Goal: Information Seeking & Learning: Learn about a topic

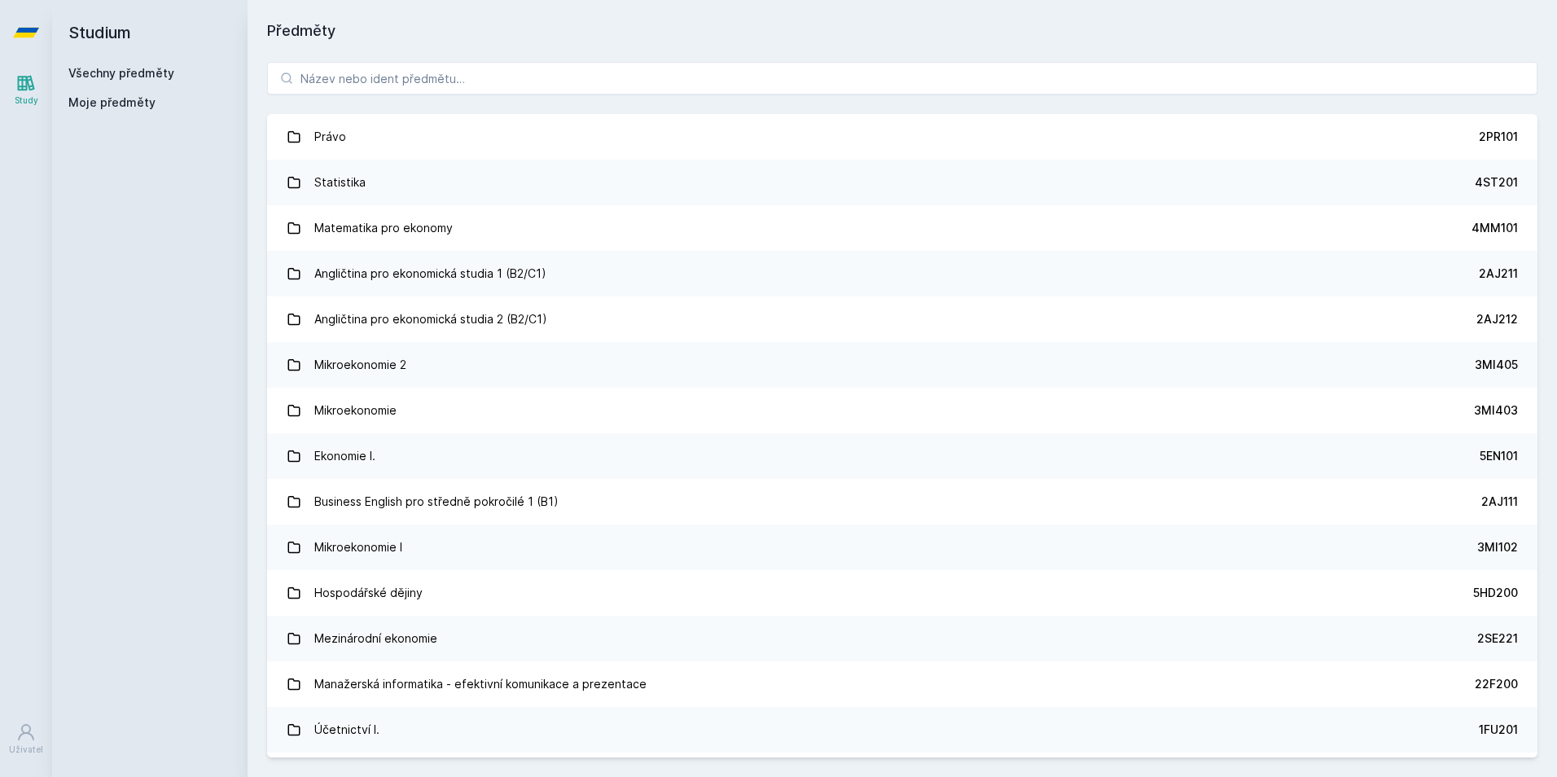
click at [529, 100] on div "Právo 2PR101 Statistika 4ST201 Matematika pro ekonomy 4MM101 Angličtina pro eko…" at bounding box center [903, 409] width 1310 height 735
click at [529, 85] on input "search" at bounding box center [902, 78] width 1271 height 33
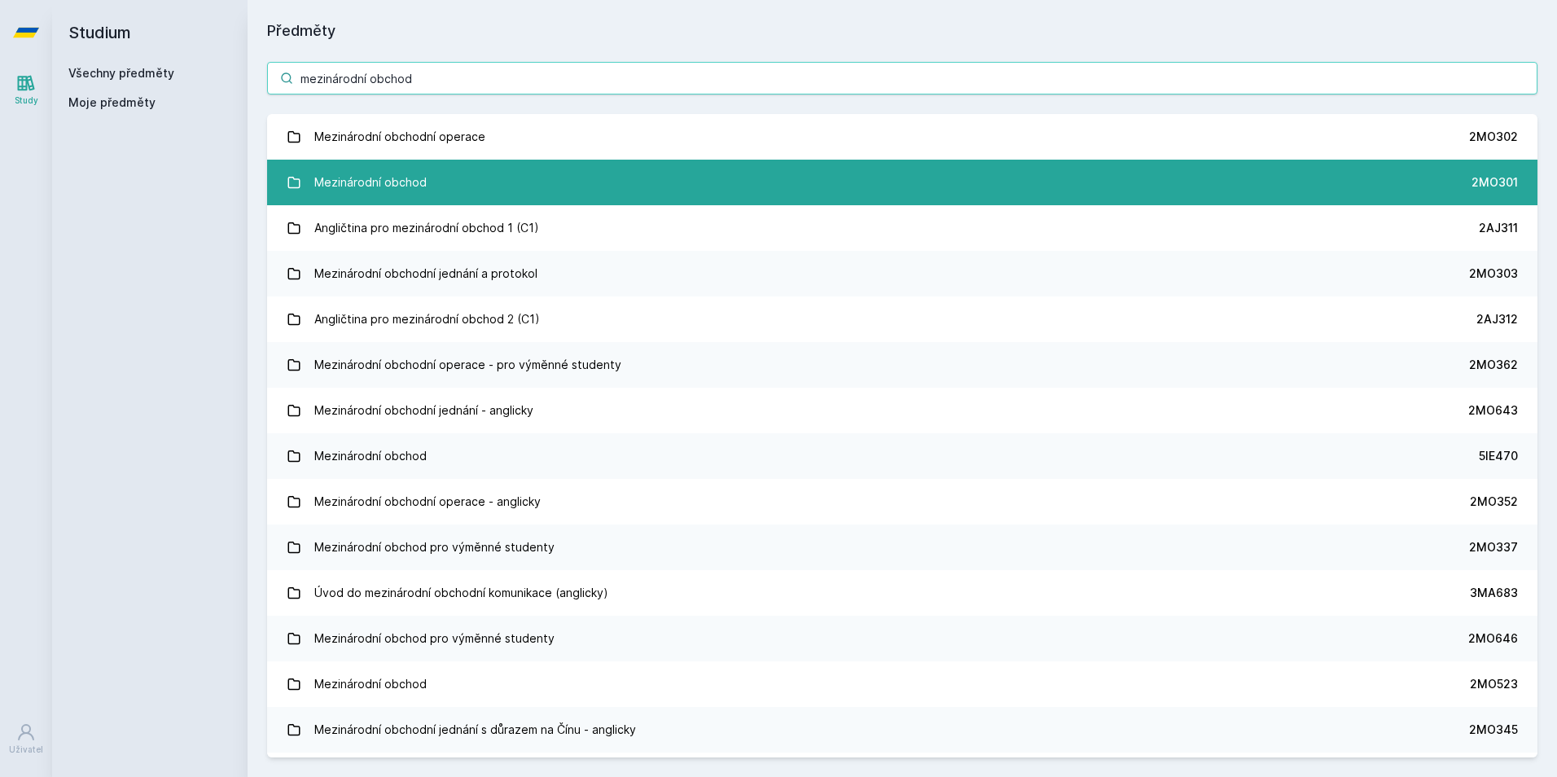
type input "mezinárodní obchod"
click at [421, 191] on div "Mezinárodní obchod" at bounding box center [370, 182] width 112 height 33
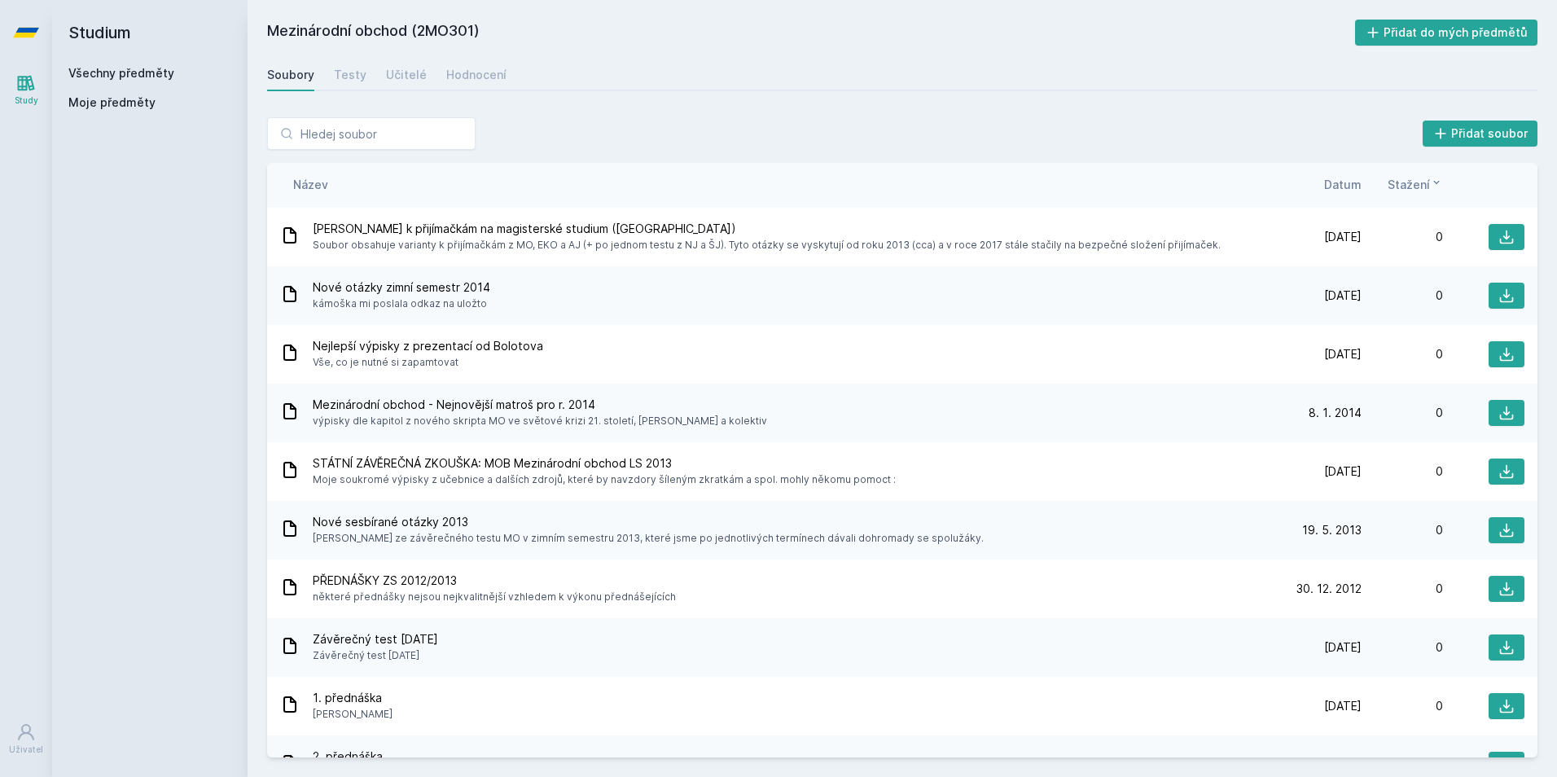
scroll to position [709, 0]
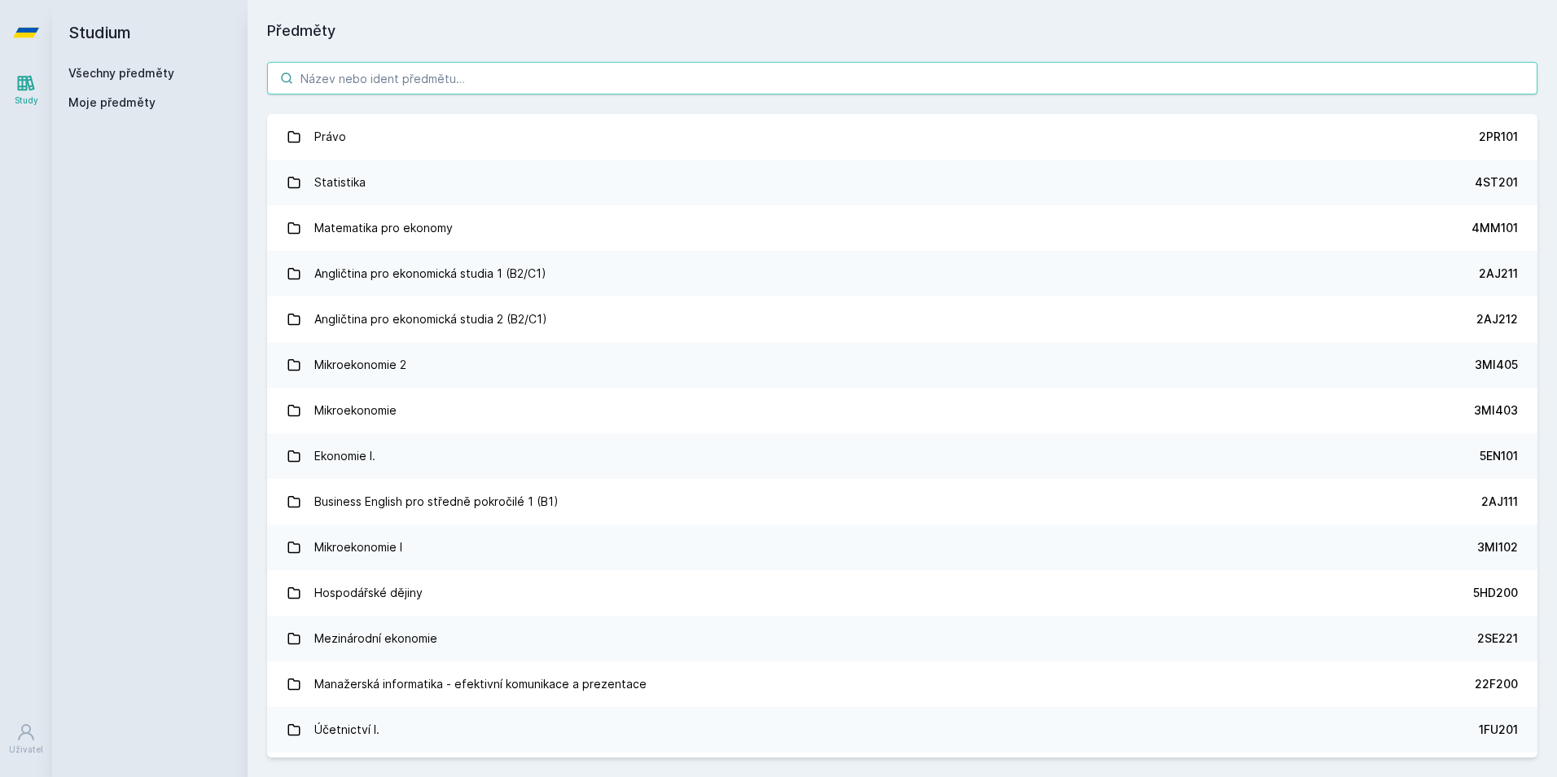
click at [395, 72] on input "search" at bounding box center [902, 78] width 1271 height 33
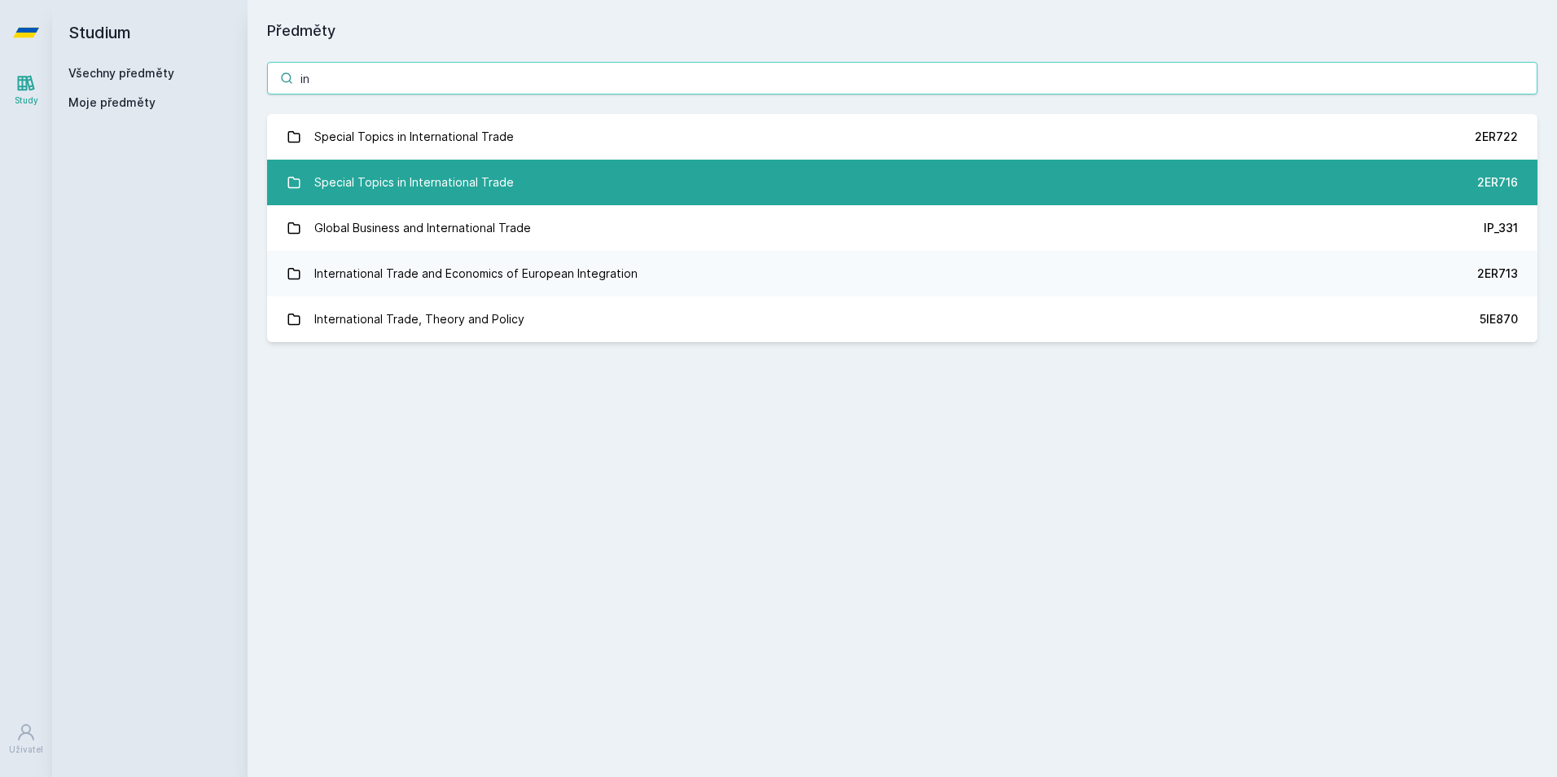
type input "i"
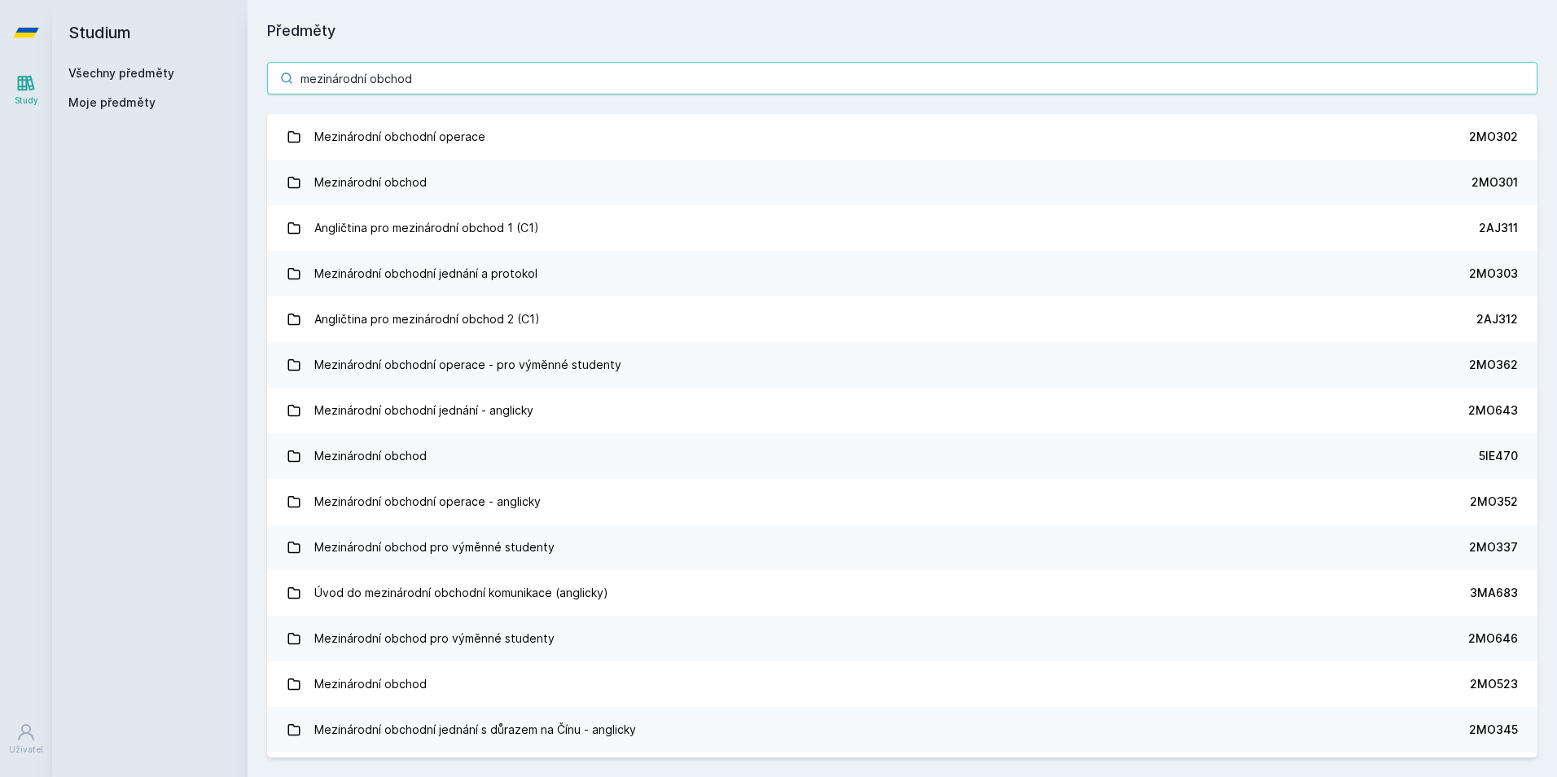
click at [422, 70] on input "mezinárodní obchod" at bounding box center [902, 78] width 1271 height 33
drag, startPoint x: 422, startPoint y: 70, endPoint x: 130, endPoint y: 88, distance: 292.1
click at [130, 88] on div "Studium Všechny předměty Moje předměty Předměty mezinárodní obchod Mezinárodní …" at bounding box center [804, 388] width 1505 height 777
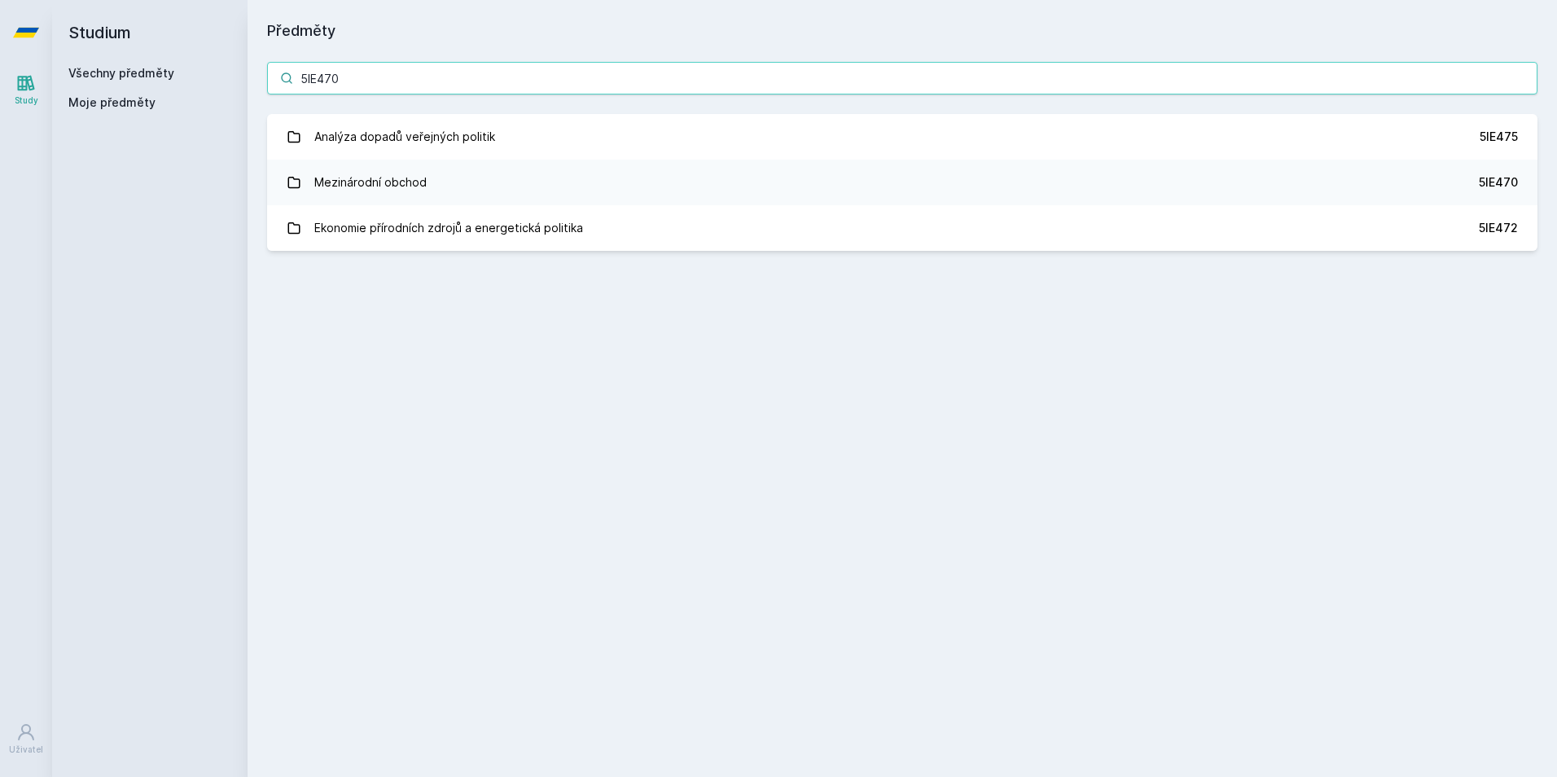
type input "5IE470"
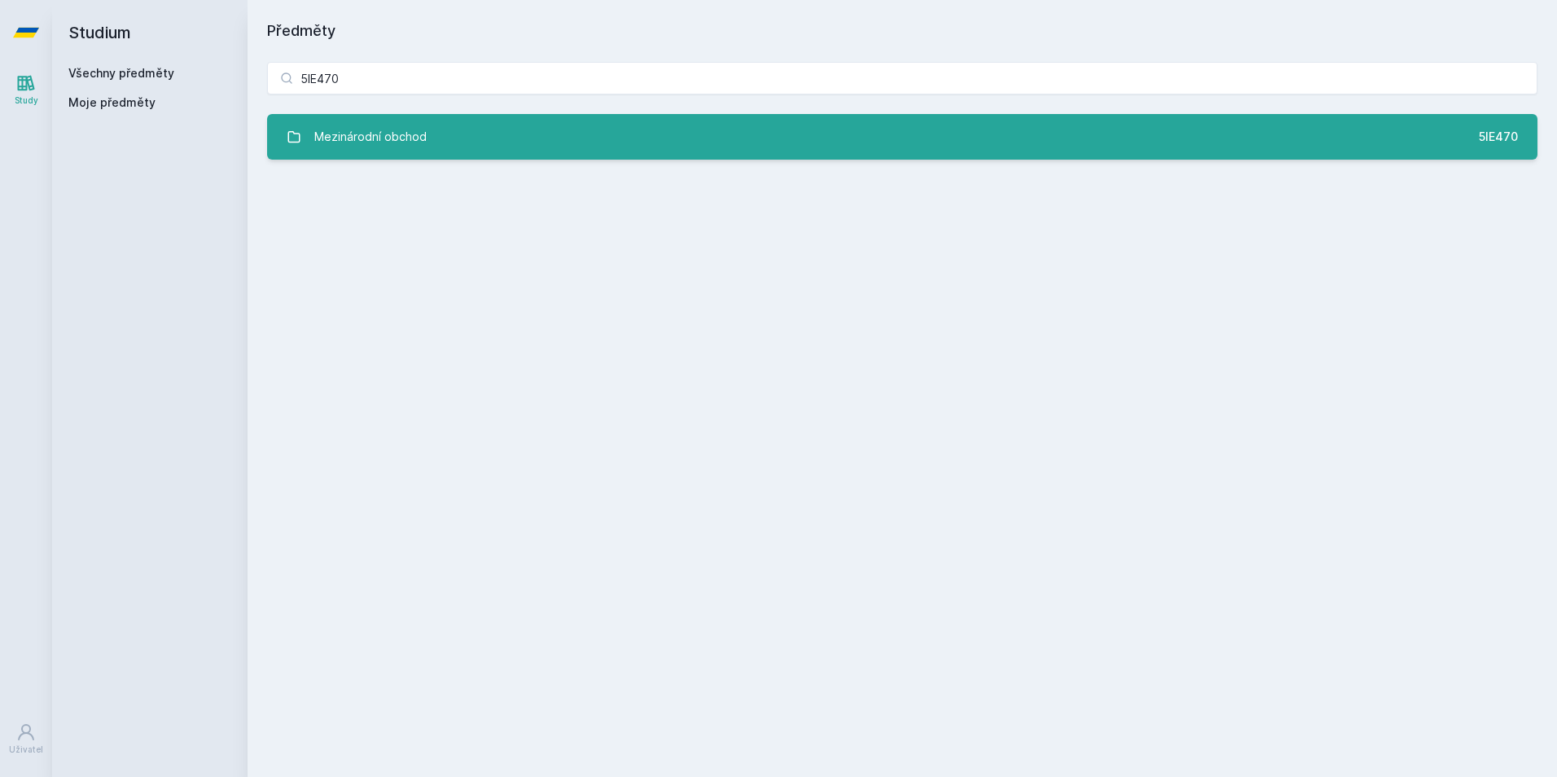
click at [340, 153] on link "Mezinárodní obchod 5IE470" at bounding box center [902, 137] width 1271 height 46
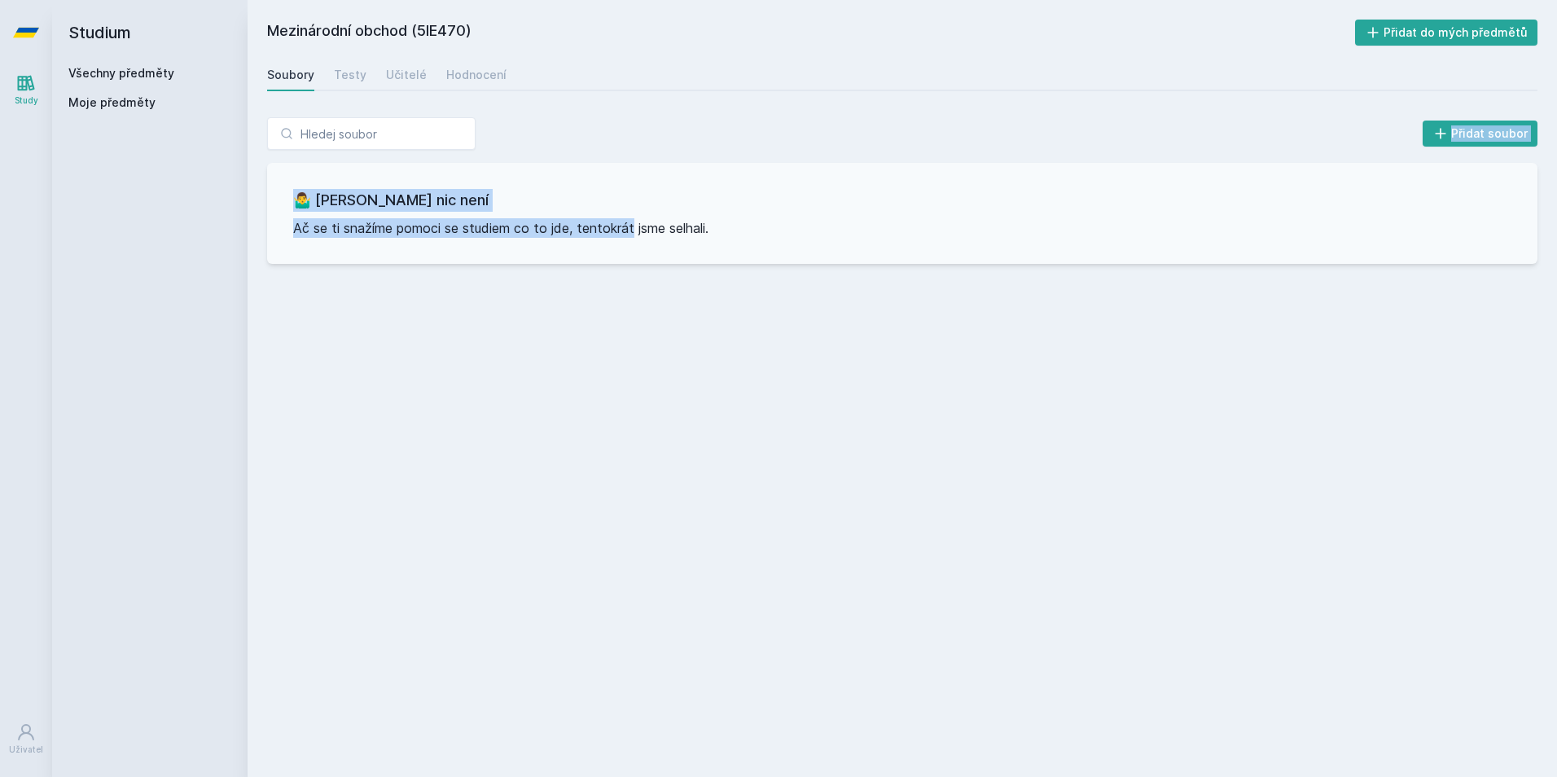
drag, startPoint x: 340, startPoint y: 153, endPoint x: 590, endPoint y: 491, distance: 420.4
click at [590, 491] on div "Mezinárodní obchod (5IE470) Přidat do mých předmětů [GEOGRAPHIC_DATA] Testy Uči…" at bounding box center [902, 389] width 1271 height 738
click at [586, 491] on div "Mezinárodní obchod (5IE470) Přidat do mých předmětů [GEOGRAPHIC_DATA] Testy Uči…" at bounding box center [902, 389] width 1271 height 738
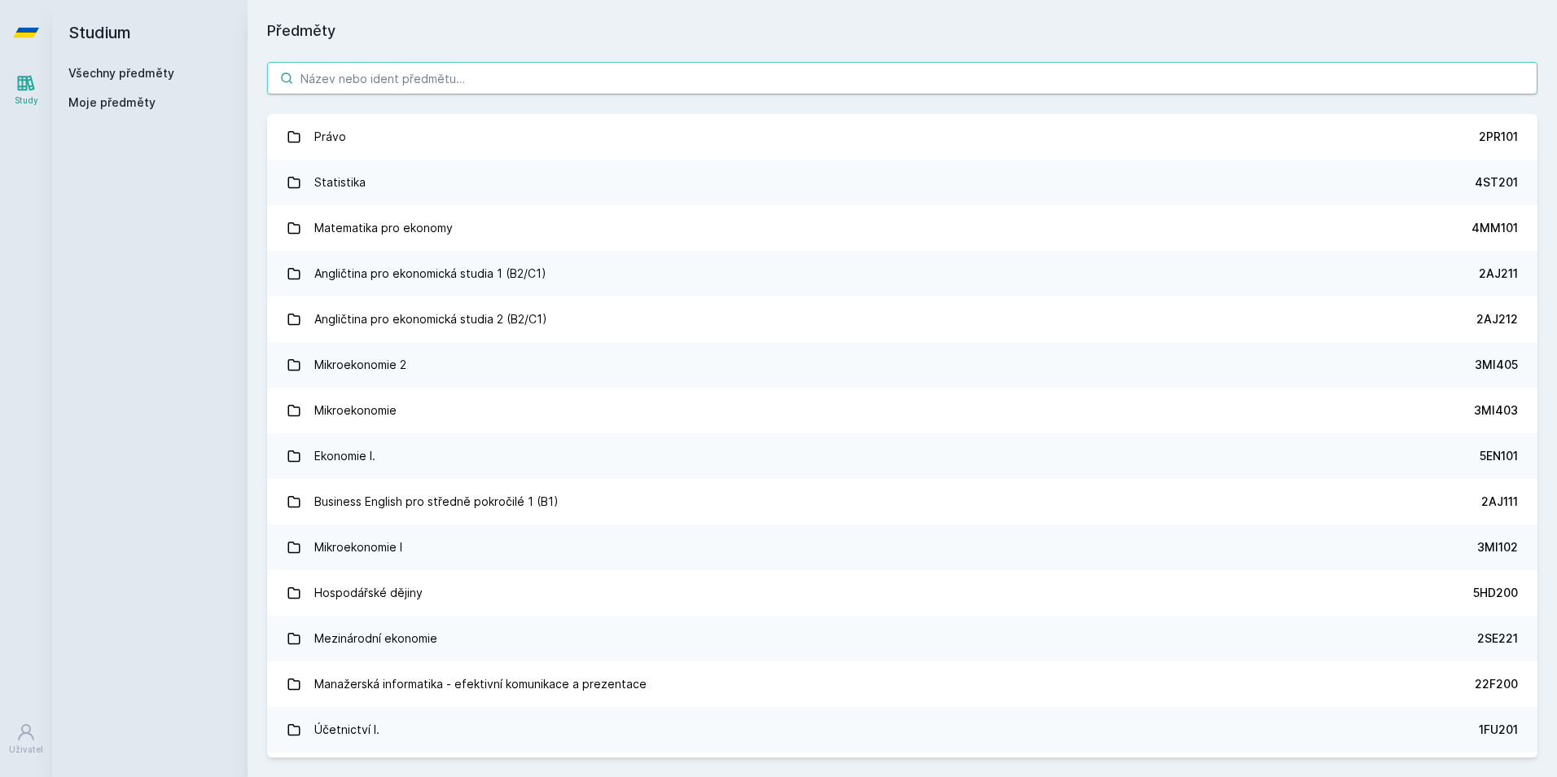
click at [463, 81] on input "search" at bounding box center [902, 78] width 1271 height 33
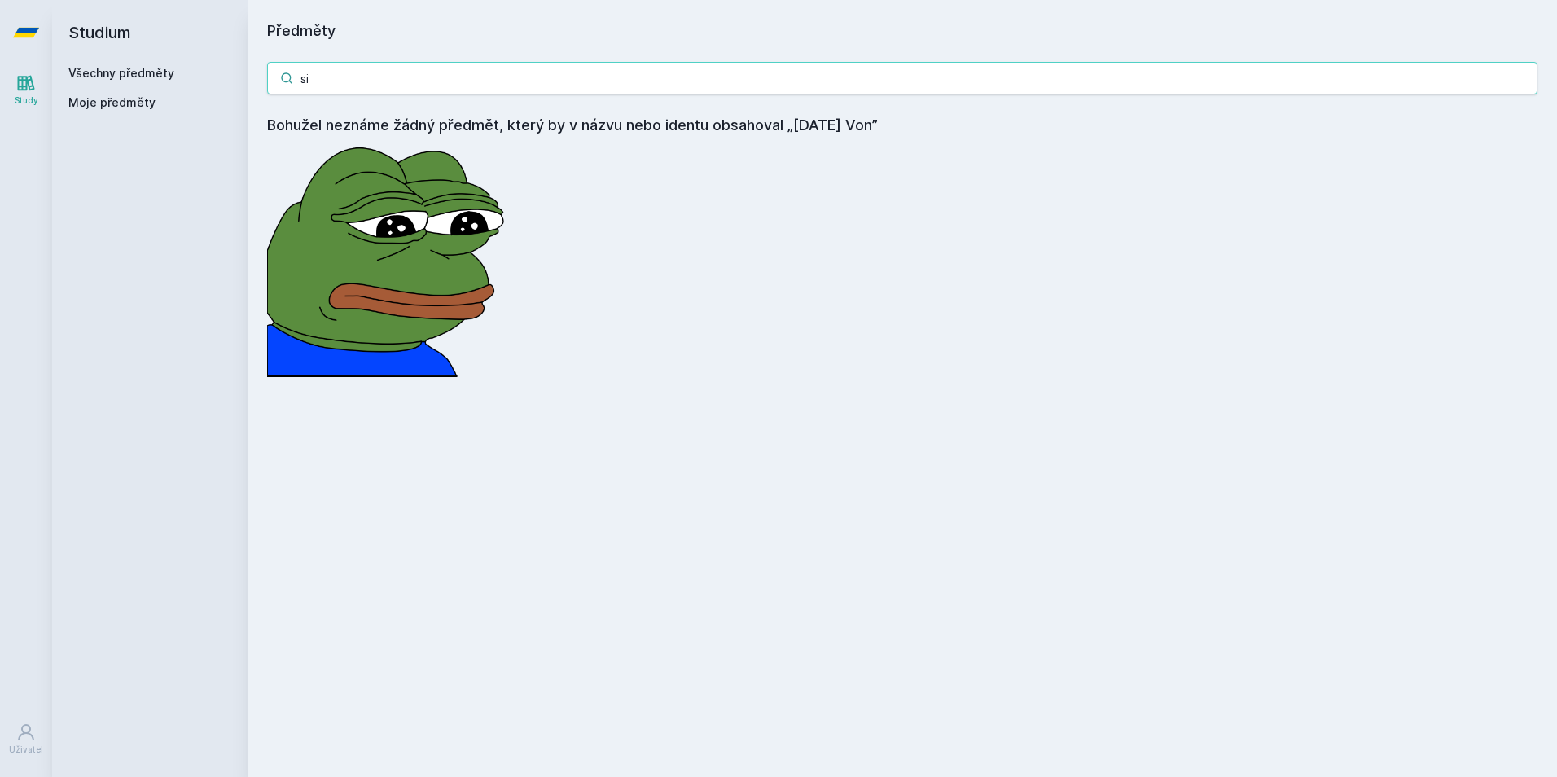
type input "s"
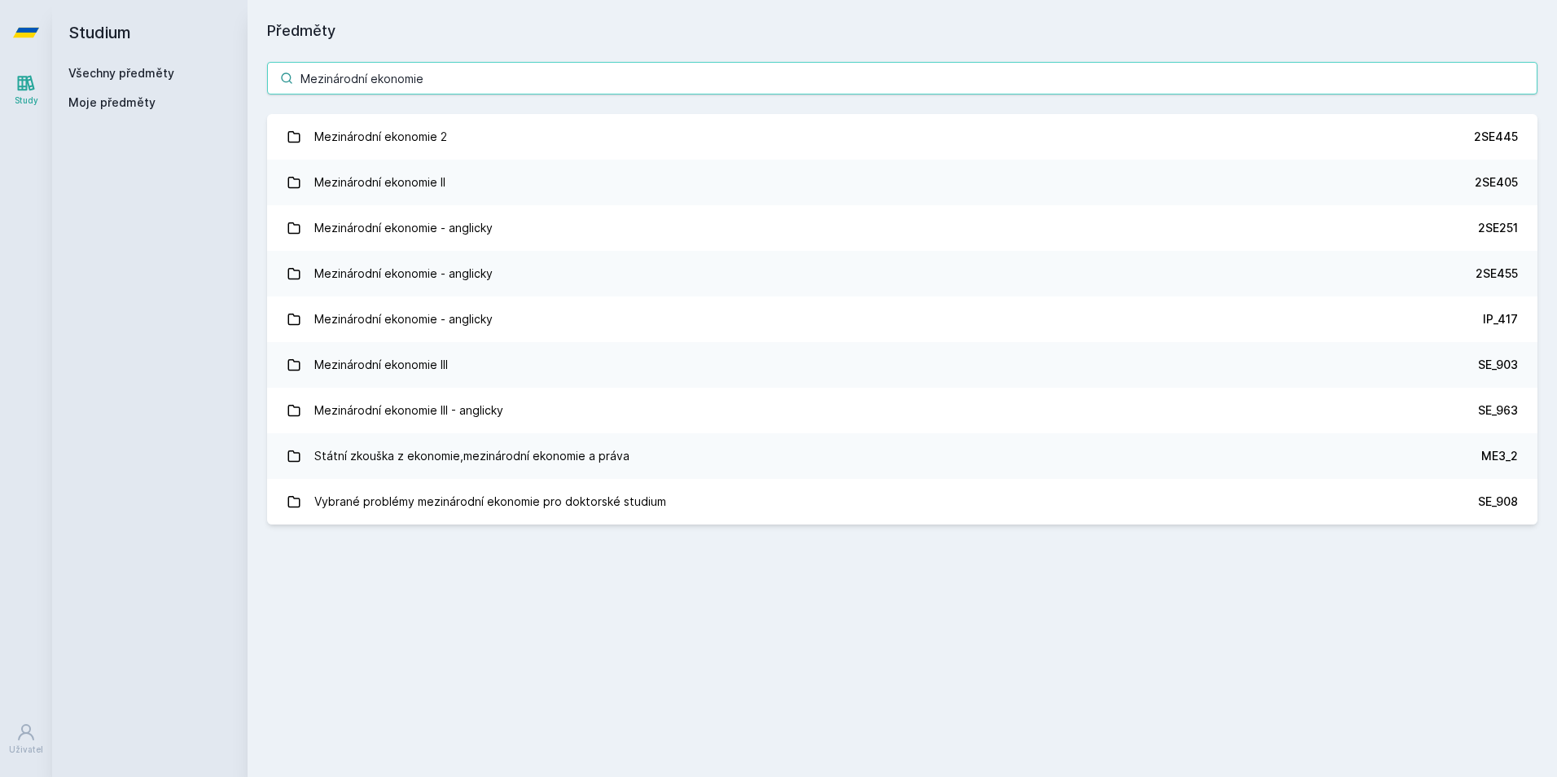
type input "Mezinárodní ekonomie"
